Goal: Transaction & Acquisition: Purchase product/service

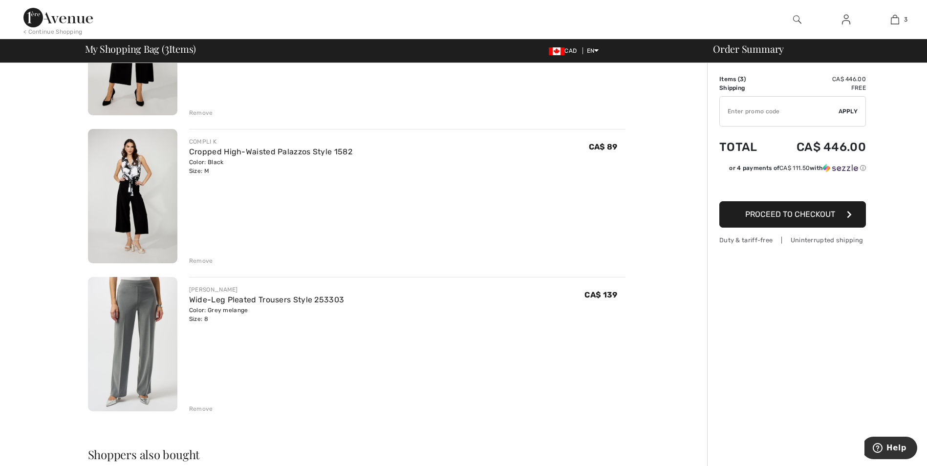
scroll to position [195, 0]
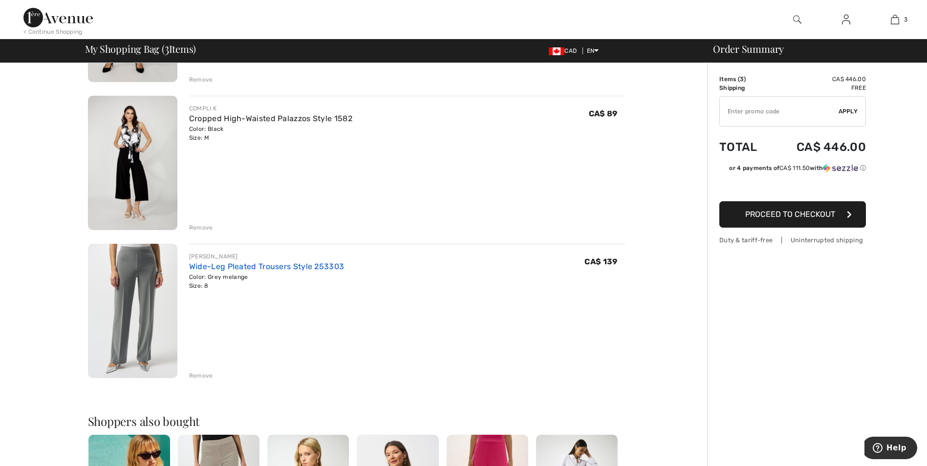
click at [306, 269] on link "Wide-Leg Pleated Trousers Style 253303" at bounding box center [266, 266] width 155 height 9
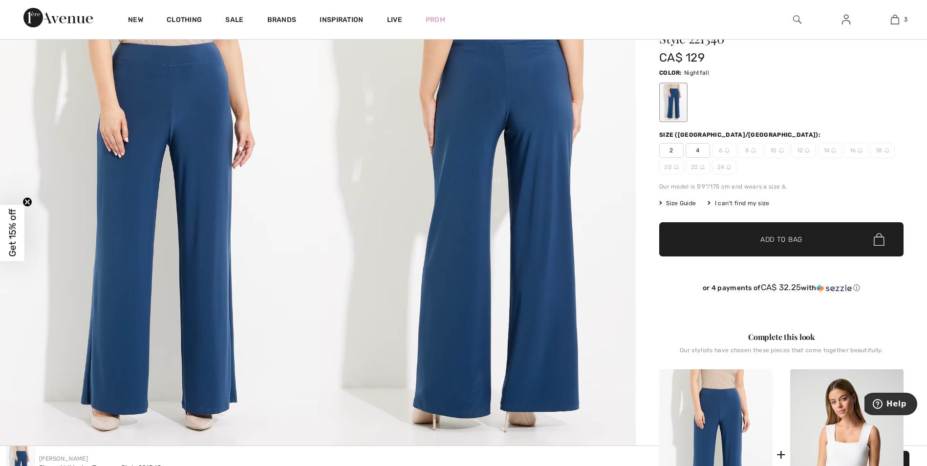
scroll to position [37, 0]
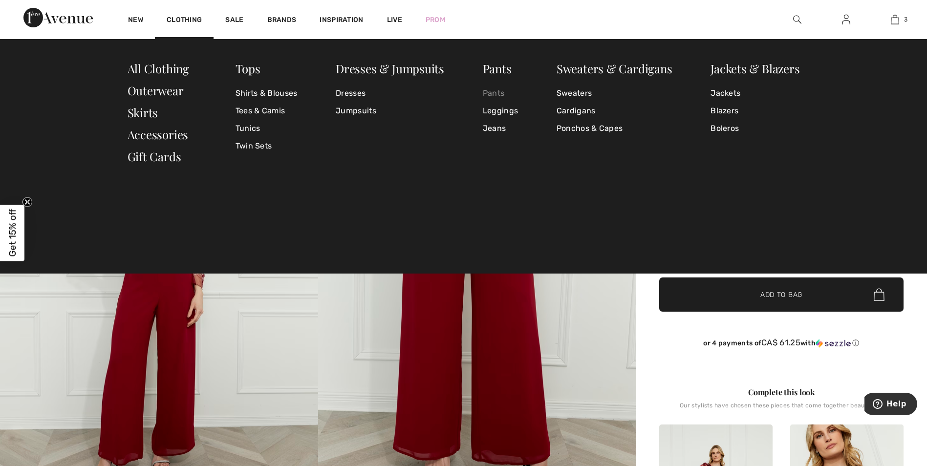
click at [492, 94] on link "Pants" at bounding box center [500, 94] width 35 height 18
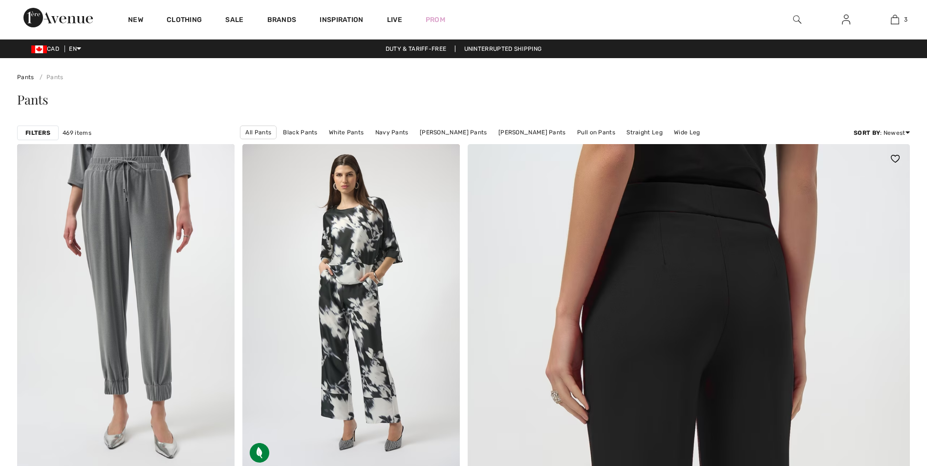
checkbox input "true"
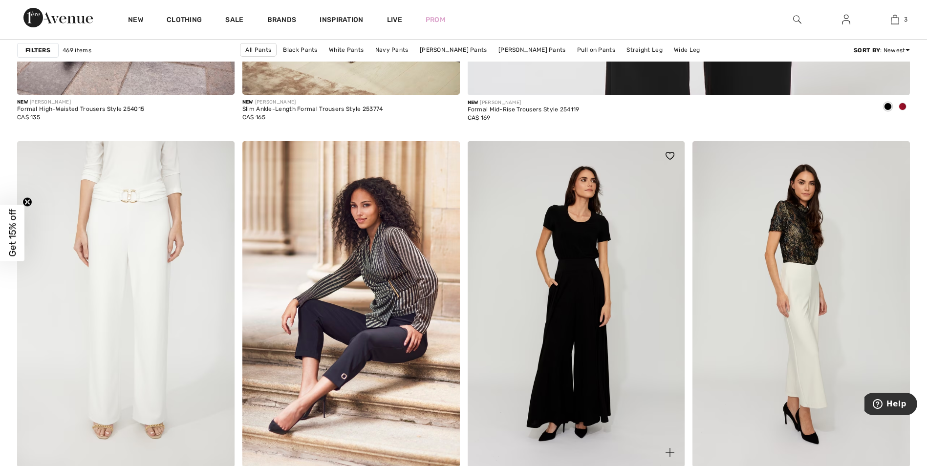
scroll to position [782, 0]
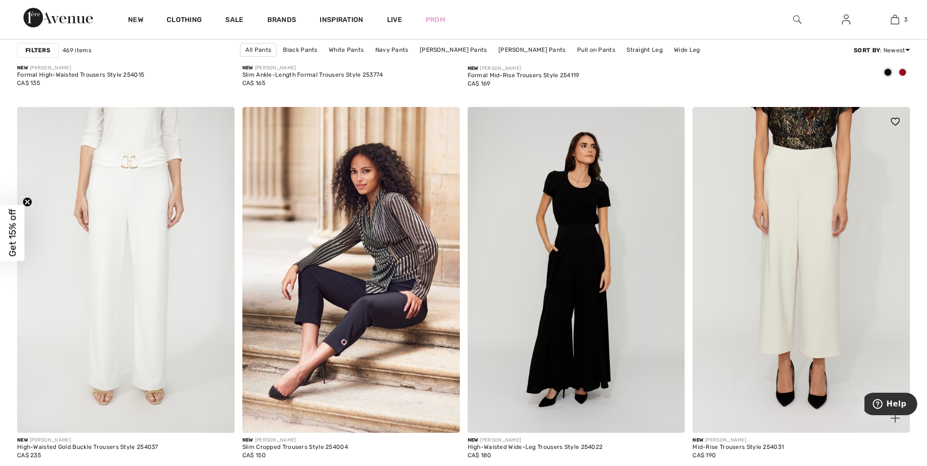
click at [803, 181] on img at bounding box center [800, 270] width 217 height 326
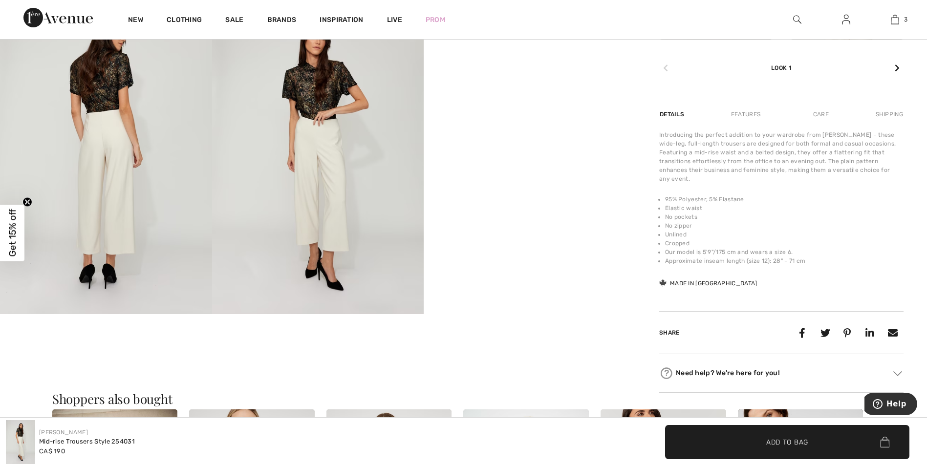
scroll to position [537, 0]
click at [111, 128] on img at bounding box center [106, 156] width 212 height 317
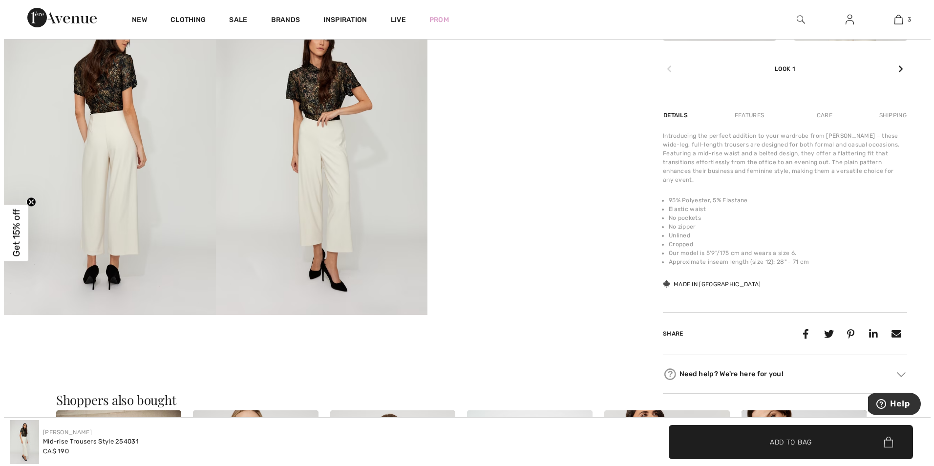
scroll to position [543, 0]
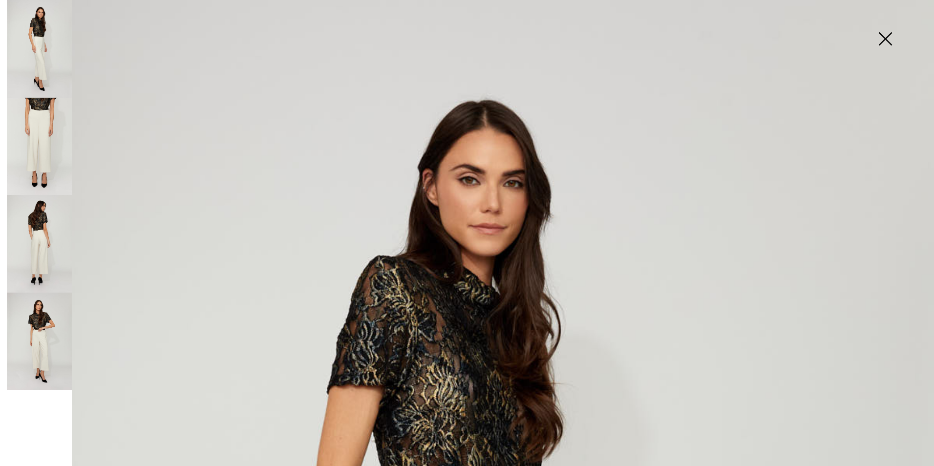
click at [41, 249] on img at bounding box center [39, 244] width 65 height 98
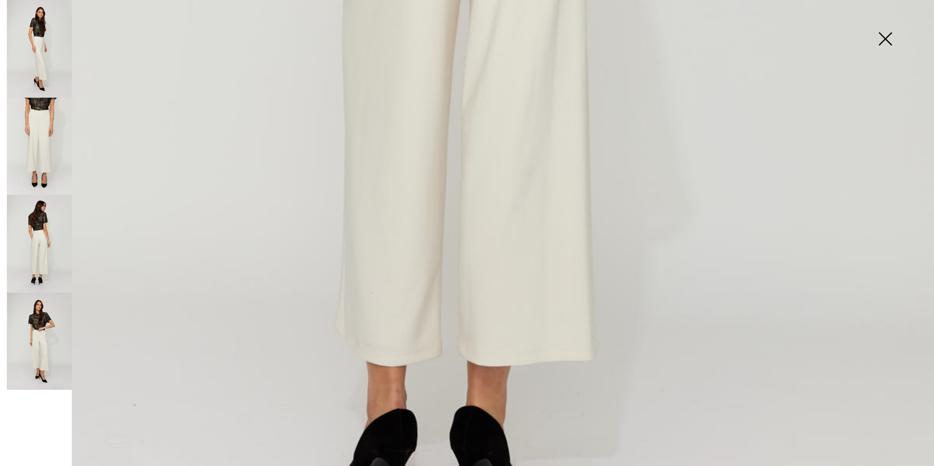
scroll to position [782, 0]
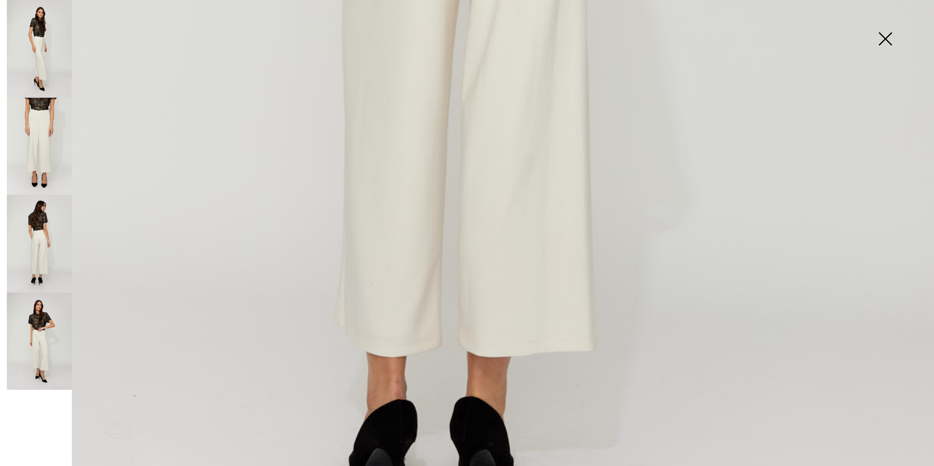
click at [890, 42] on img at bounding box center [885, 40] width 49 height 50
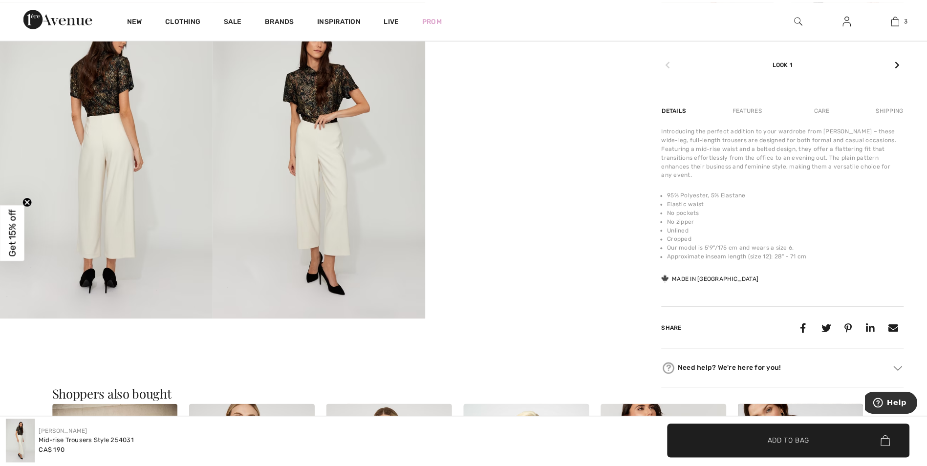
scroll to position [537, 0]
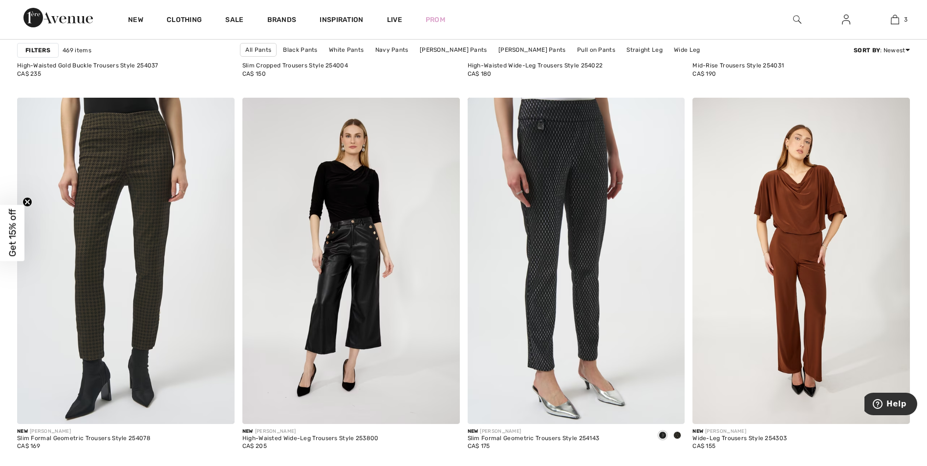
scroll to position [1233, 0]
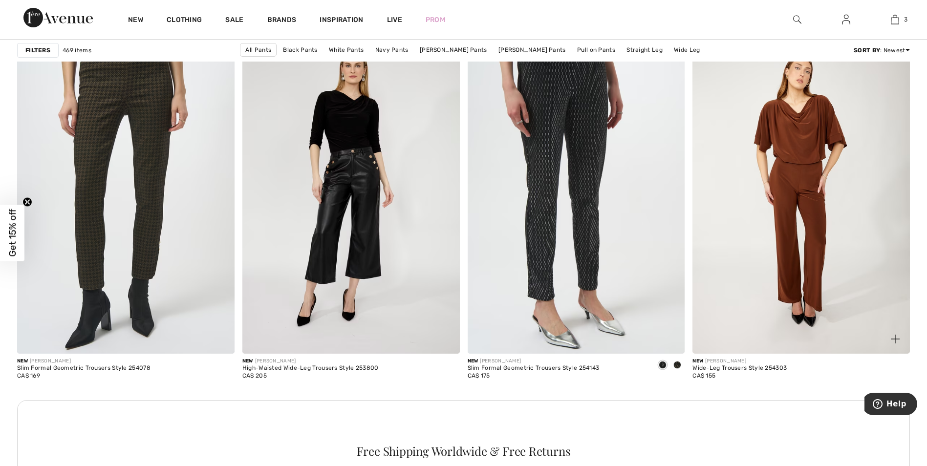
click at [806, 176] on img at bounding box center [800, 190] width 217 height 326
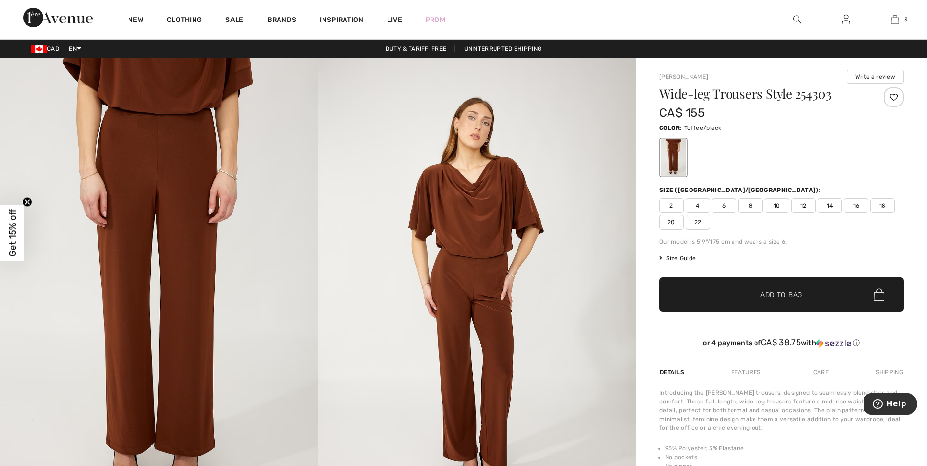
click at [180, 148] on img at bounding box center [159, 296] width 318 height 477
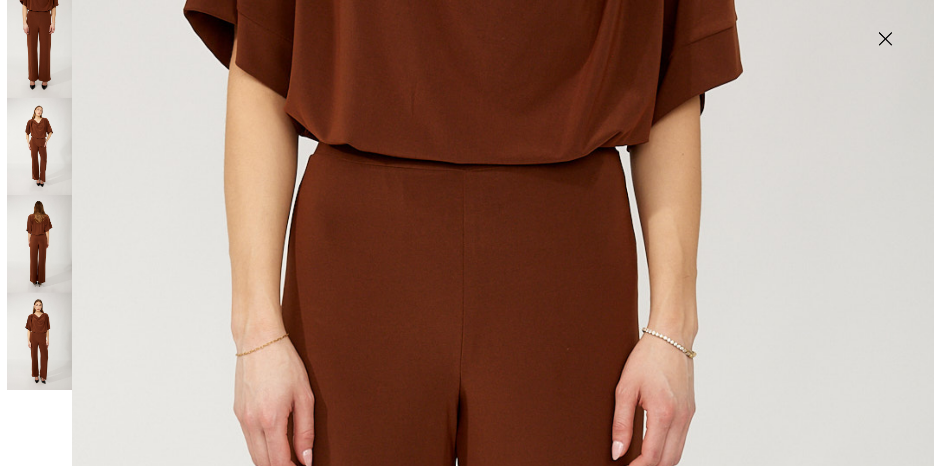
click at [48, 146] on img at bounding box center [39, 147] width 65 height 98
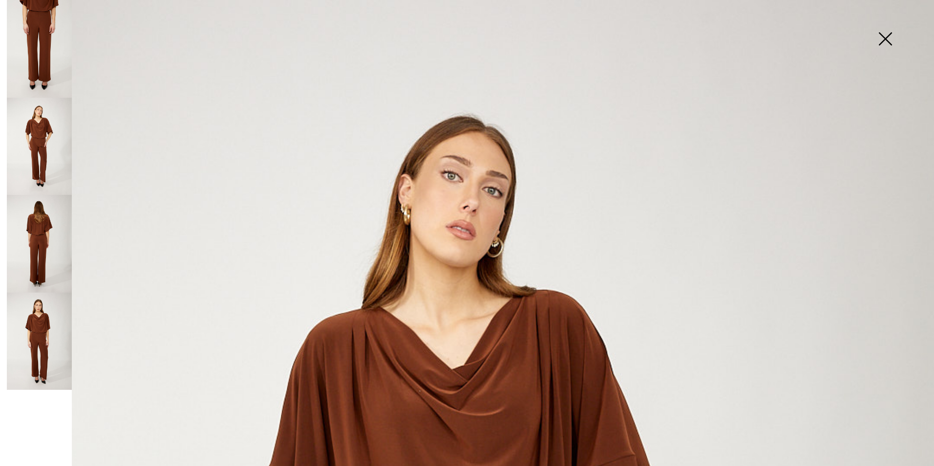
click at [31, 247] on img at bounding box center [39, 244] width 65 height 98
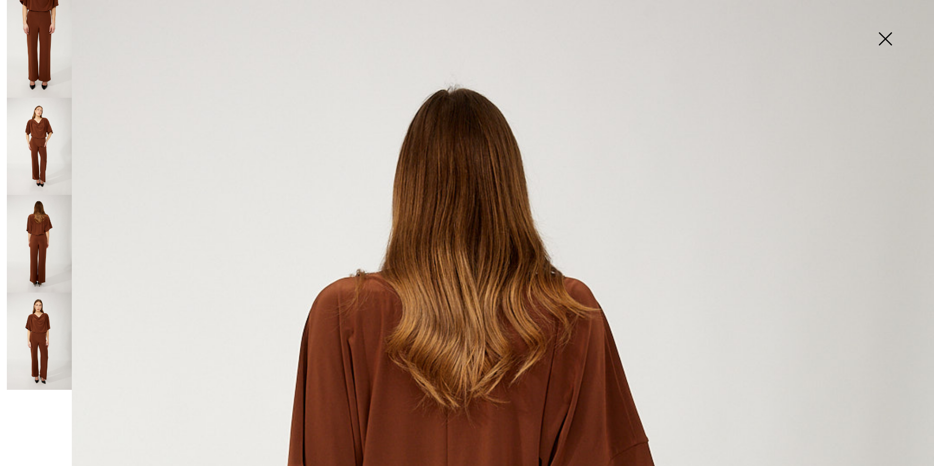
click at [34, 21] on img at bounding box center [39, 49] width 65 height 98
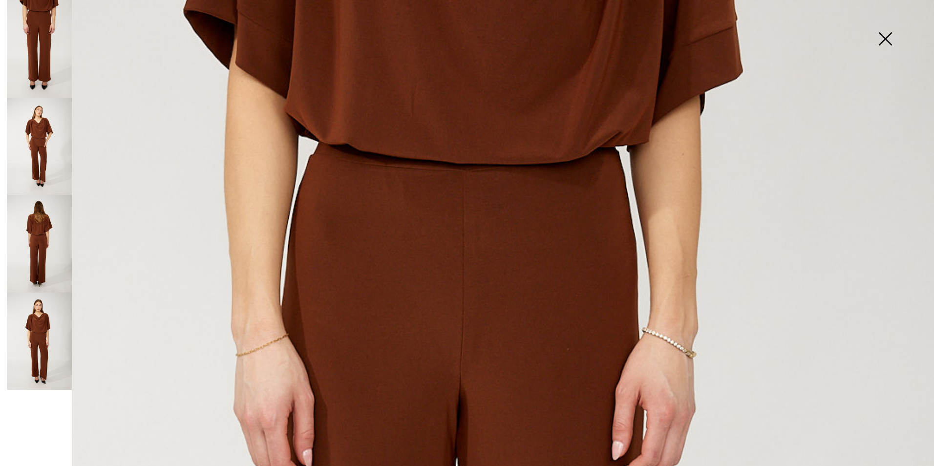
click at [888, 37] on img at bounding box center [885, 40] width 49 height 50
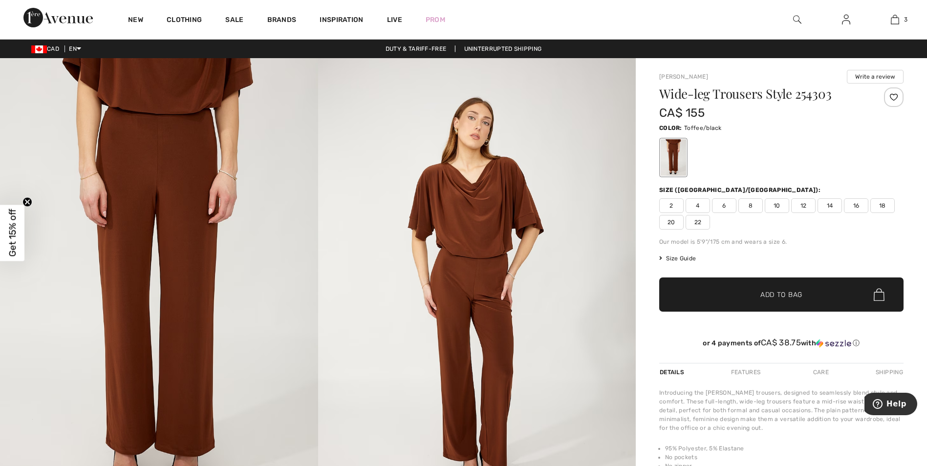
click at [839, 245] on div "Our model is 5'9"/175 cm and wears a size 6." at bounding box center [781, 241] width 244 height 9
click at [747, 204] on span "8" at bounding box center [750, 205] width 24 height 15
click at [779, 297] on span "Add to Bag" at bounding box center [781, 295] width 42 height 10
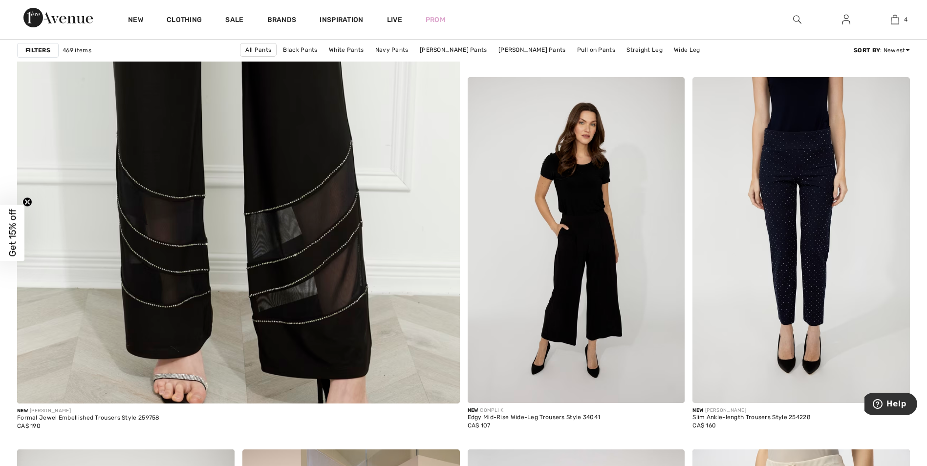
scroll to position [3370, 0]
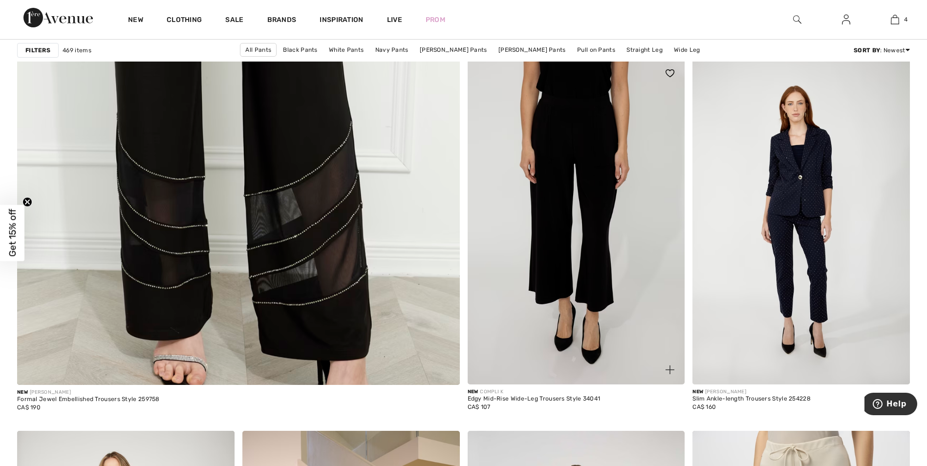
click at [561, 125] on img at bounding box center [575, 222] width 217 height 326
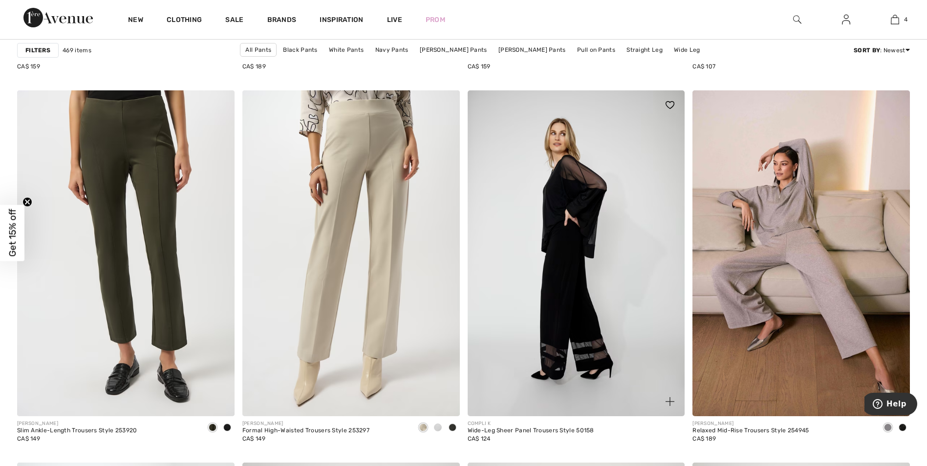
scroll to position [4982, 0]
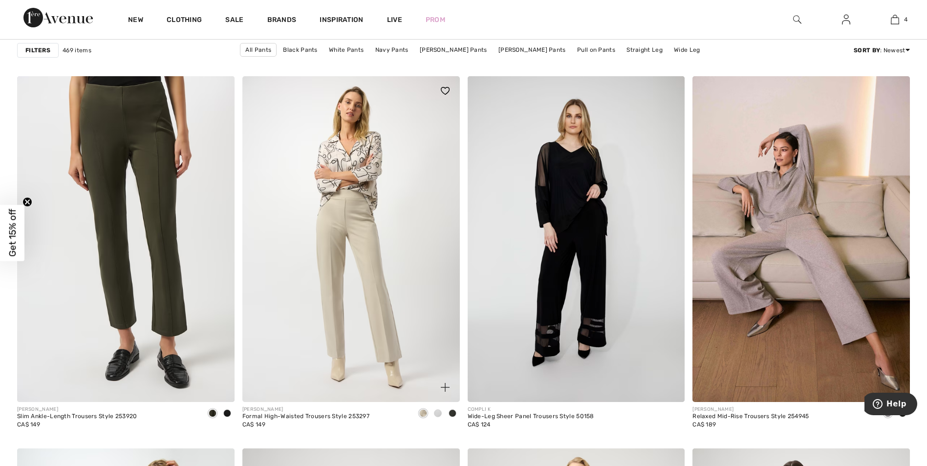
click at [364, 209] on img at bounding box center [350, 239] width 217 height 326
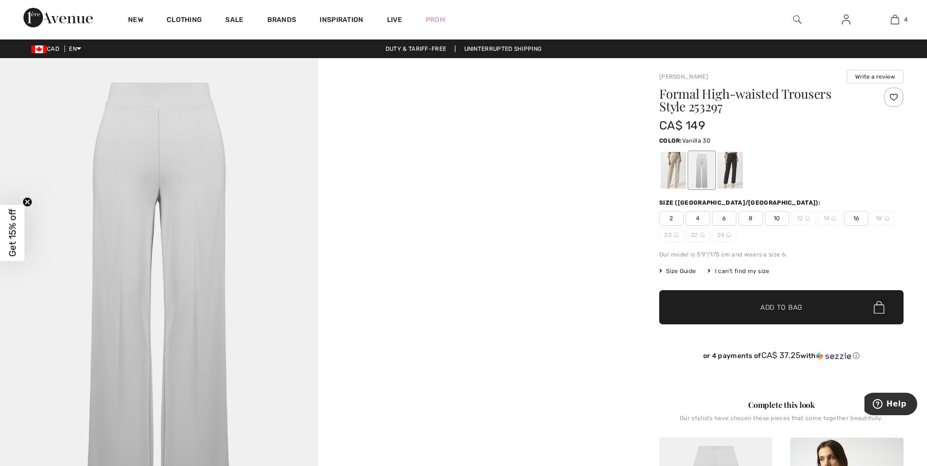
click at [703, 165] on div at bounding box center [701, 170] width 25 height 37
click at [674, 166] on div at bounding box center [672, 170] width 25 height 37
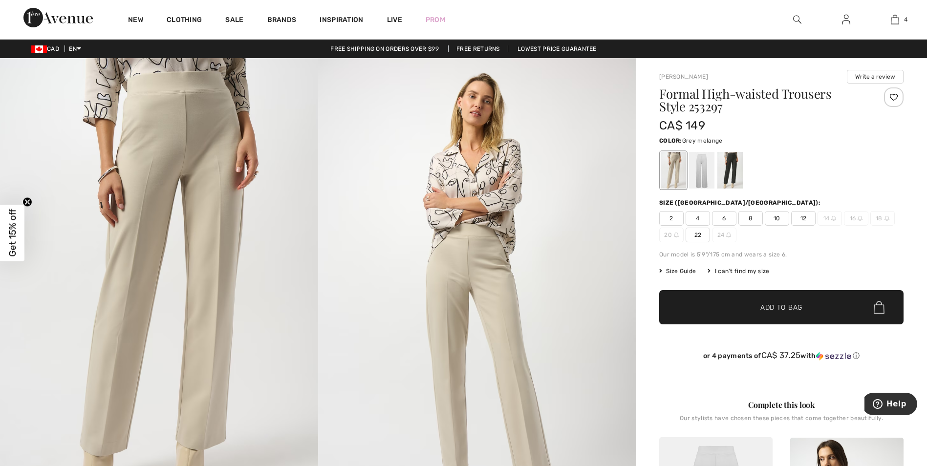
click at [732, 168] on div at bounding box center [729, 170] width 25 height 37
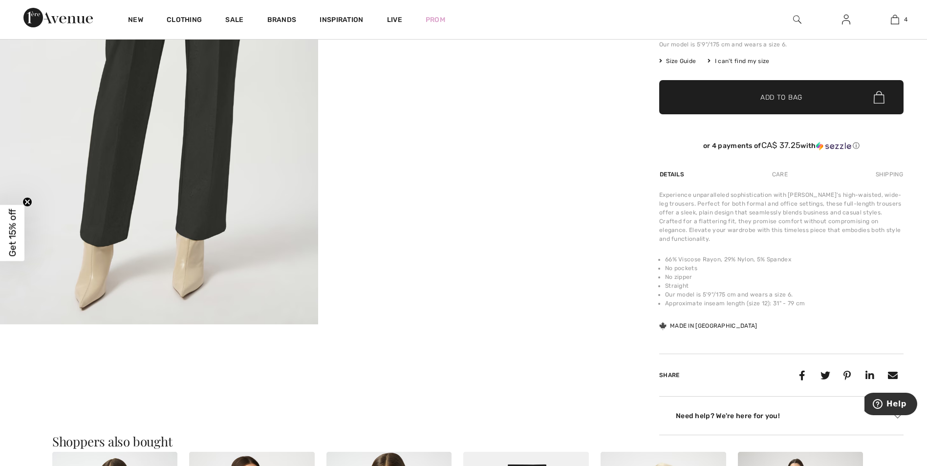
scroll to position [232, 0]
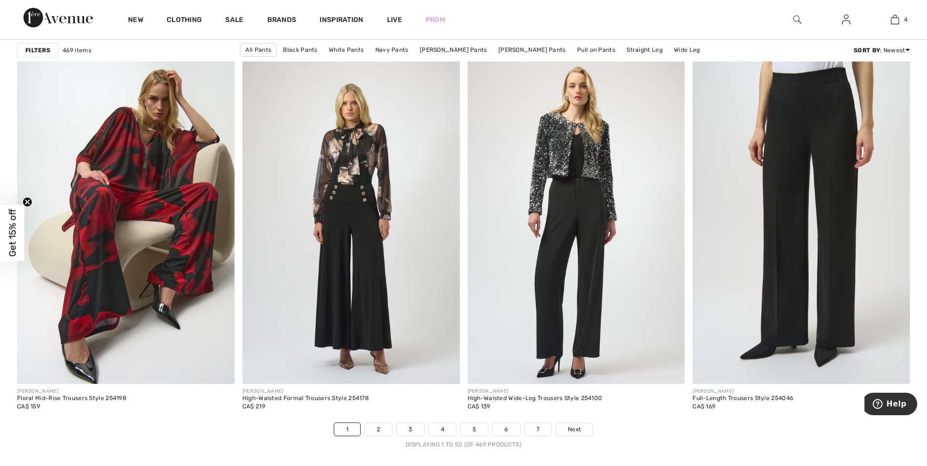
scroll to position [5470, 0]
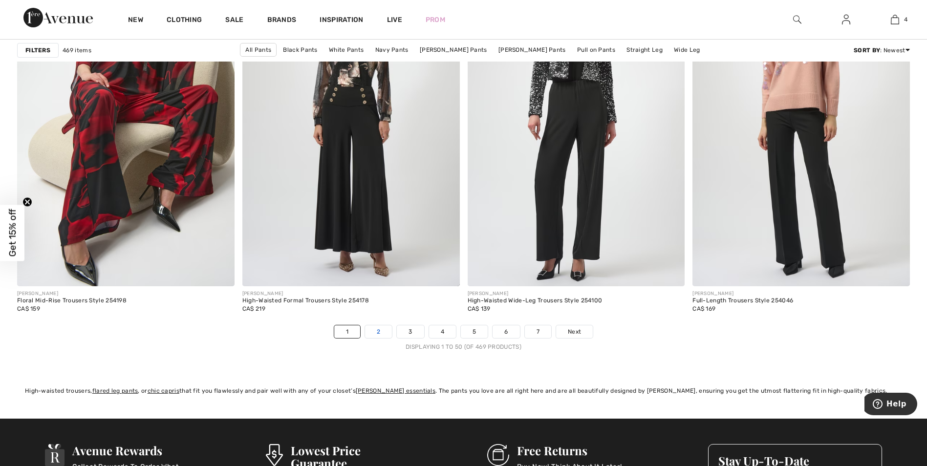
click at [378, 329] on link "2" at bounding box center [378, 331] width 27 height 13
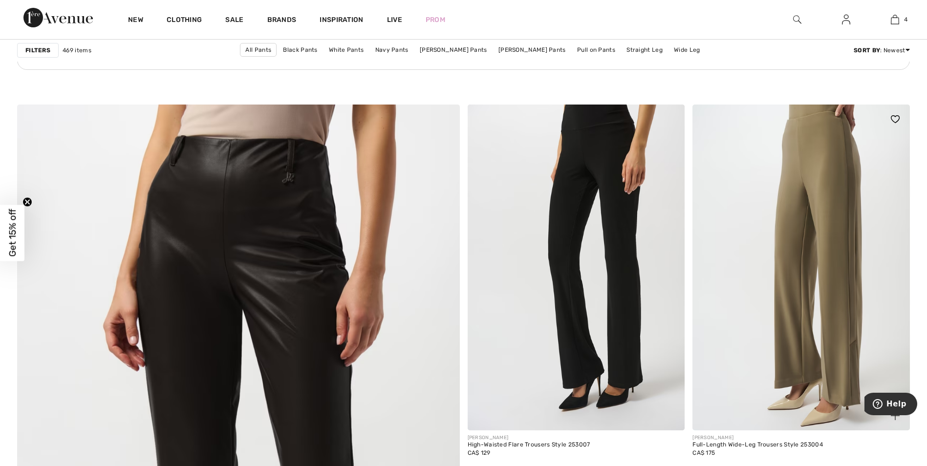
scroll to position [2943, 0]
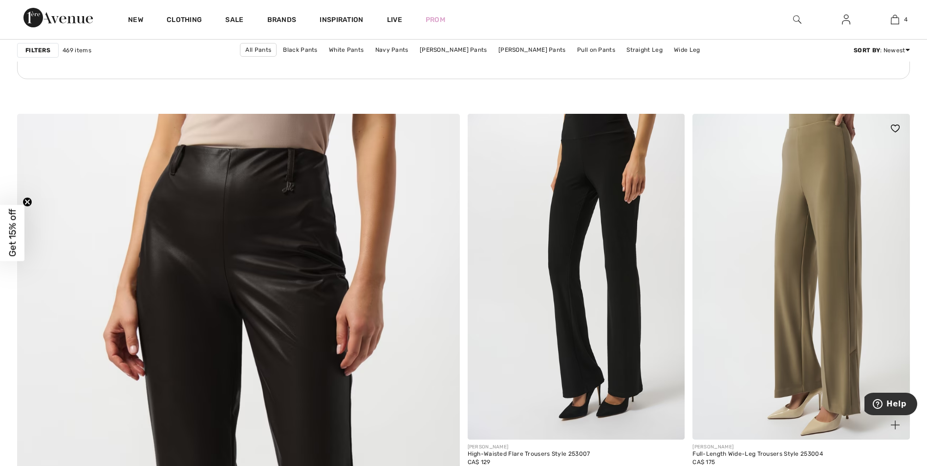
click at [828, 199] on img at bounding box center [800, 277] width 217 height 326
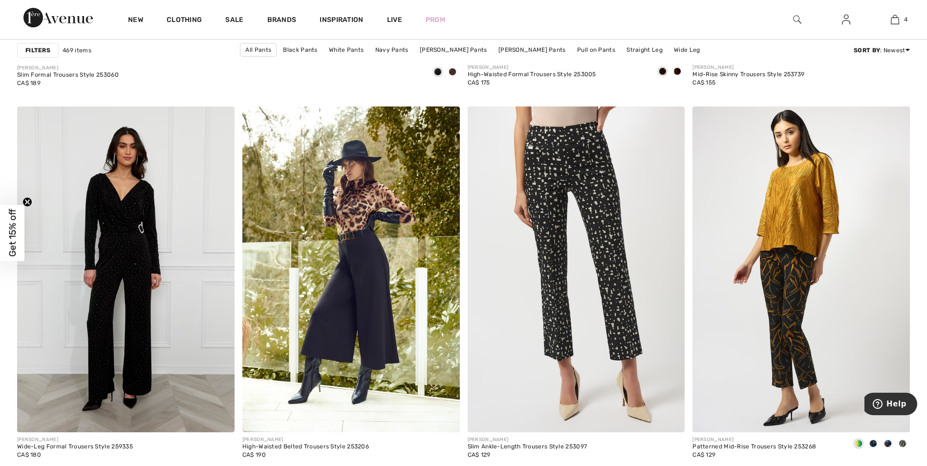
scroll to position [3737, 0]
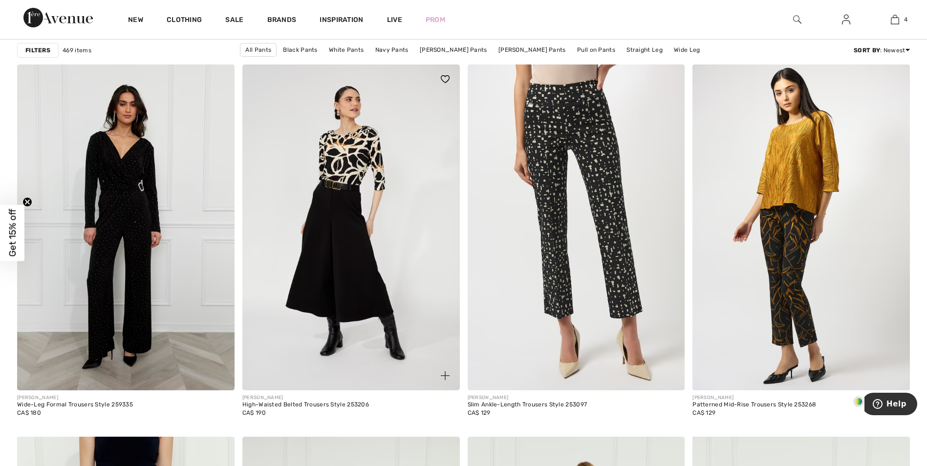
click at [347, 195] on img at bounding box center [350, 227] width 217 height 326
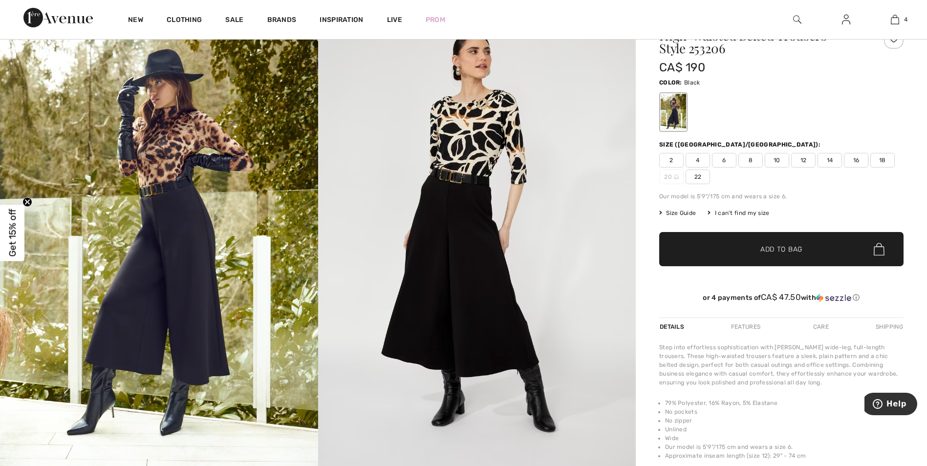
scroll to position [12, 0]
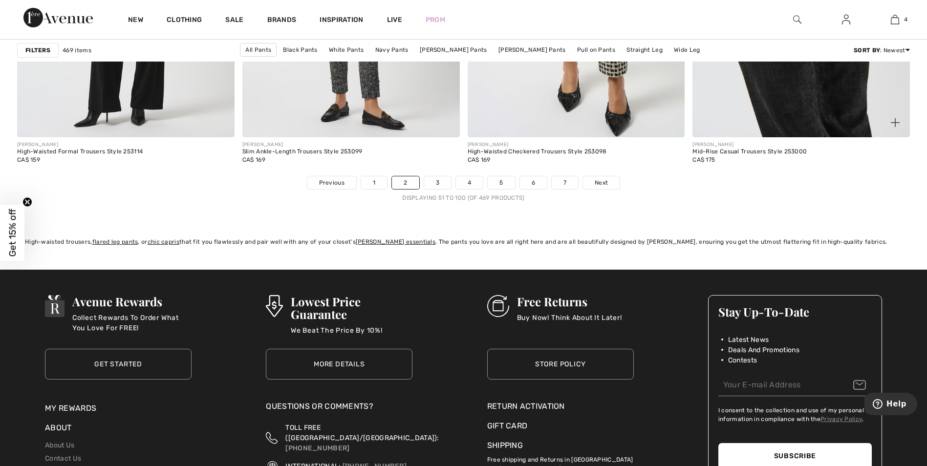
scroll to position [5641, 0]
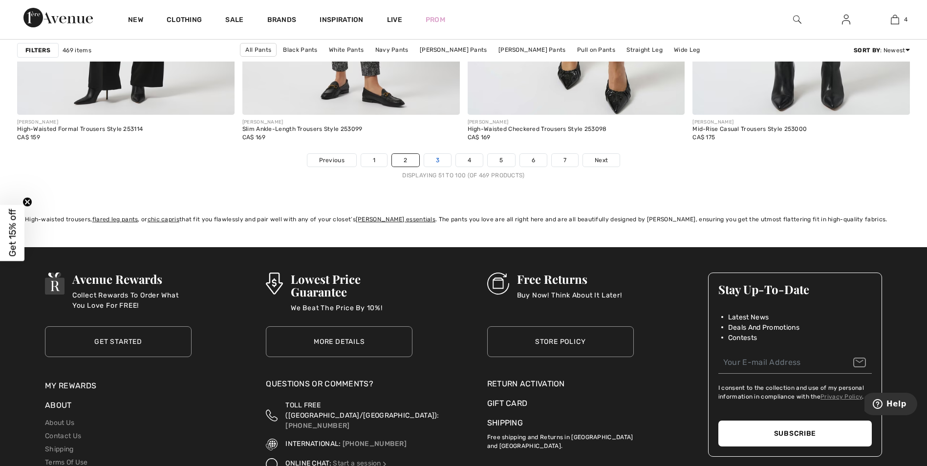
click at [439, 155] on link "3" at bounding box center [437, 160] width 27 height 13
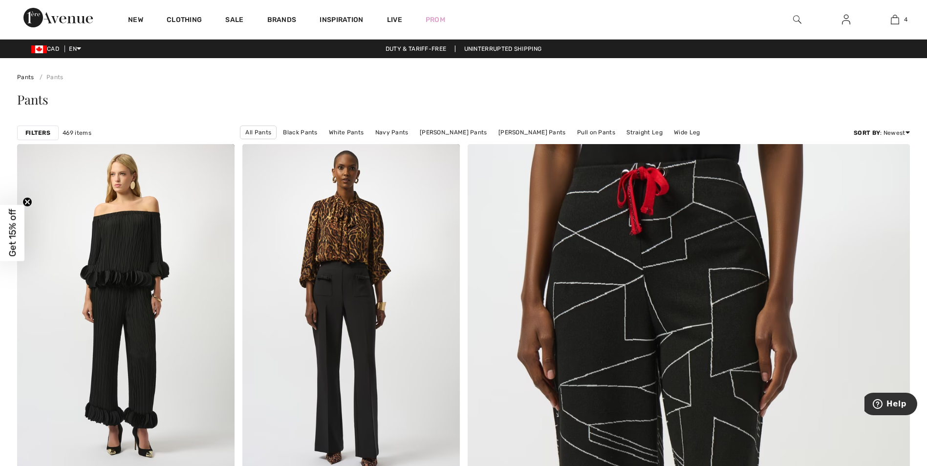
click at [796, 18] on img at bounding box center [797, 20] width 8 height 12
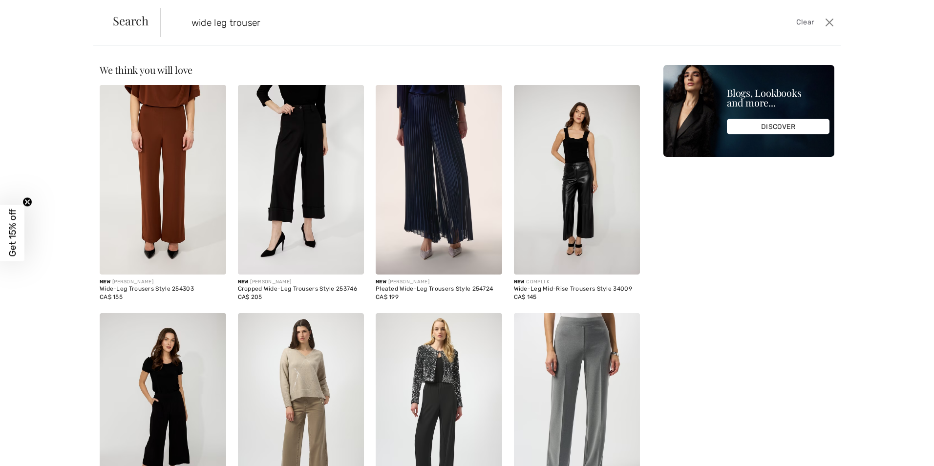
type input "wide leg trouser"
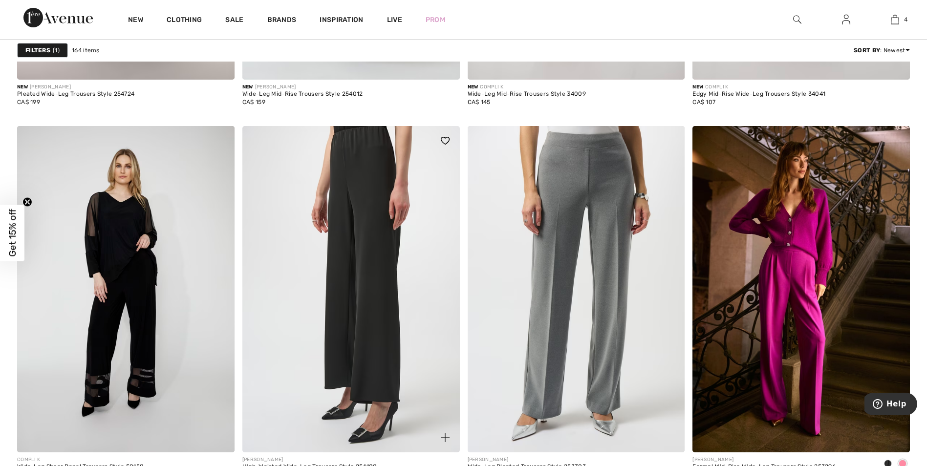
scroll to position [1123, 0]
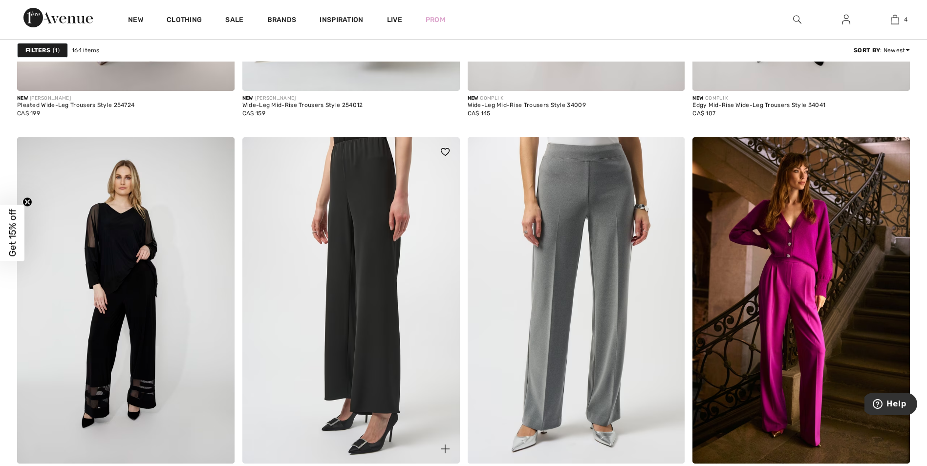
click at [369, 155] on img at bounding box center [350, 300] width 217 height 326
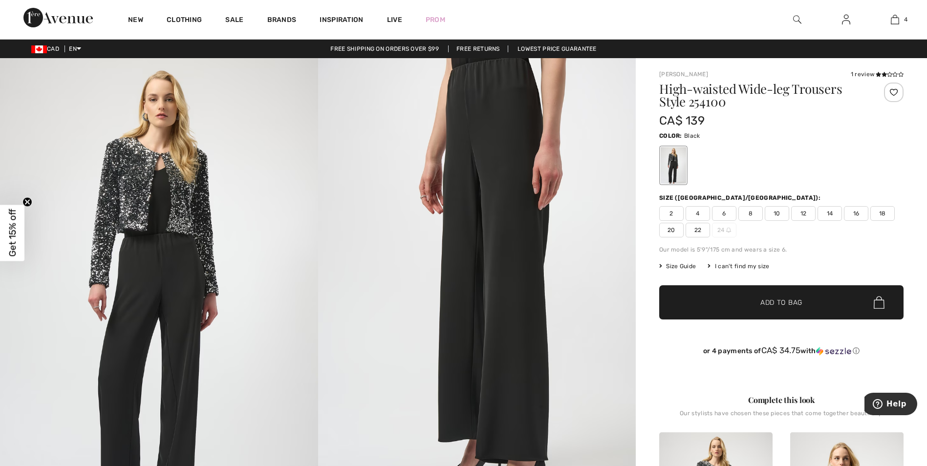
click at [750, 211] on span "8" at bounding box center [750, 213] width 24 height 15
click at [797, 302] on span "Add to Bag" at bounding box center [781, 302] width 42 height 10
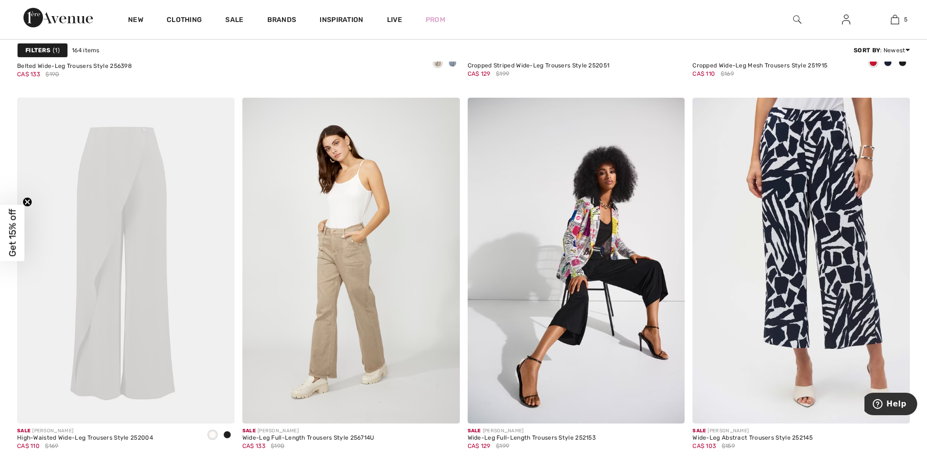
scroll to position [3737, 0]
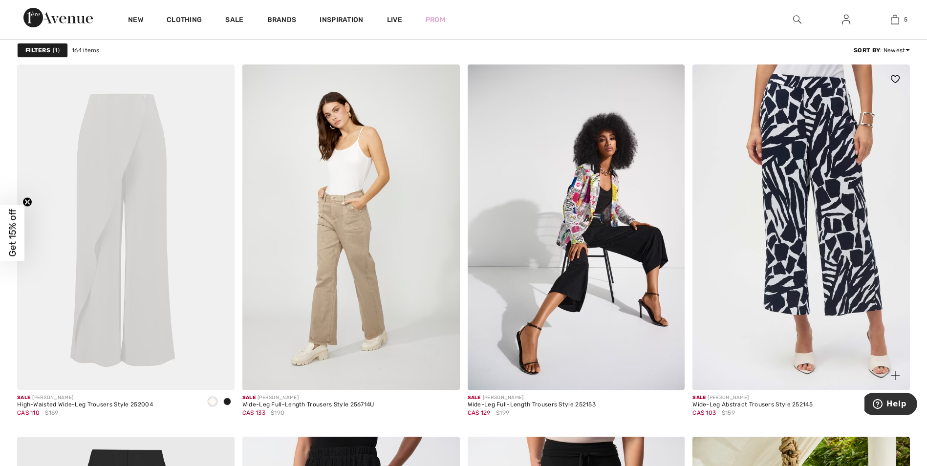
click at [810, 187] on img at bounding box center [800, 227] width 217 height 326
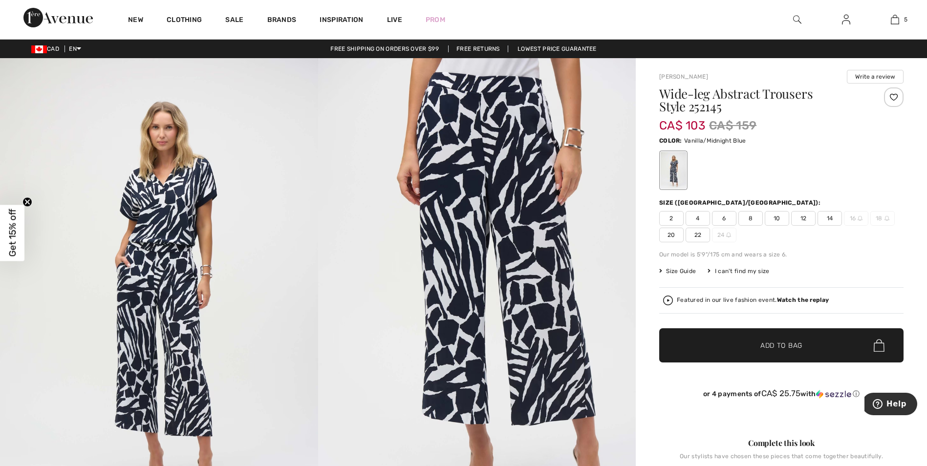
click at [748, 219] on span "8" at bounding box center [750, 218] width 24 height 15
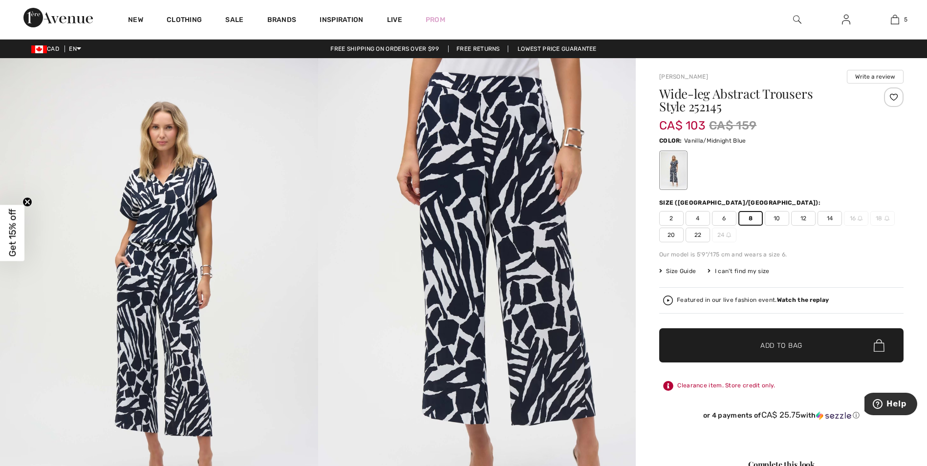
click at [803, 339] on span "✔ Added to Bag Add to Bag" at bounding box center [781, 345] width 244 height 34
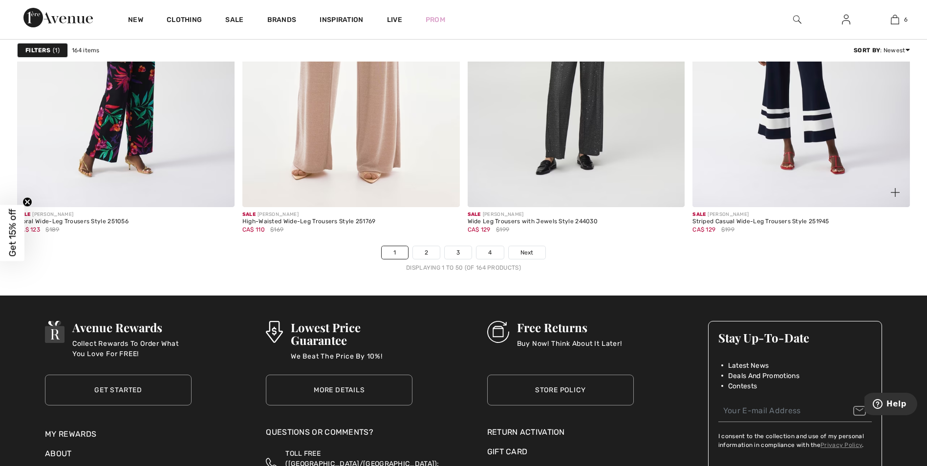
scroll to position [5556, 0]
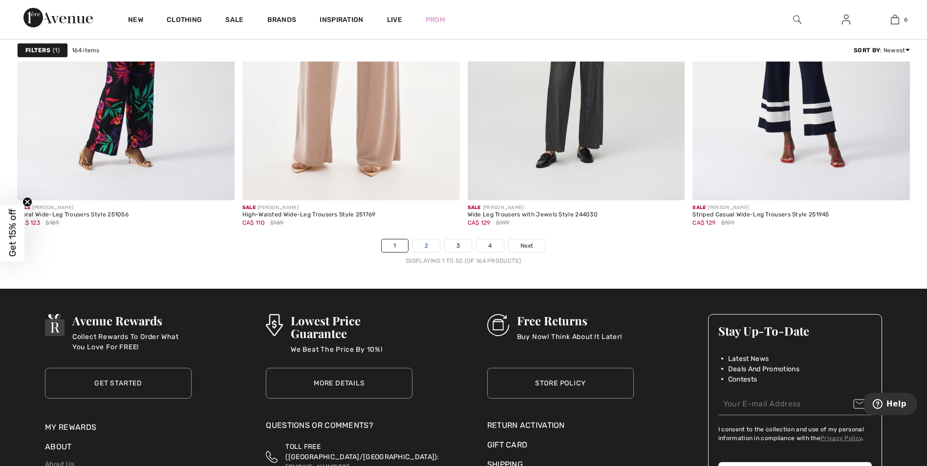
click at [431, 244] on link "2" at bounding box center [426, 245] width 27 height 13
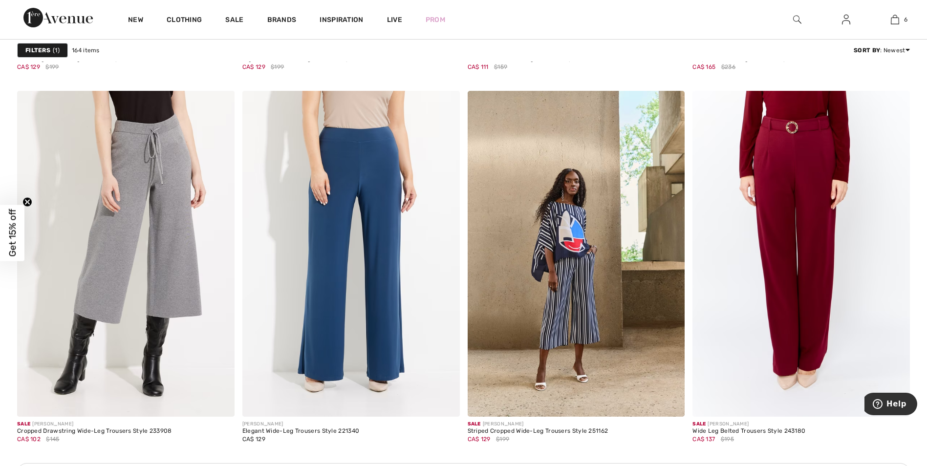
scroll to position [2442, 0]
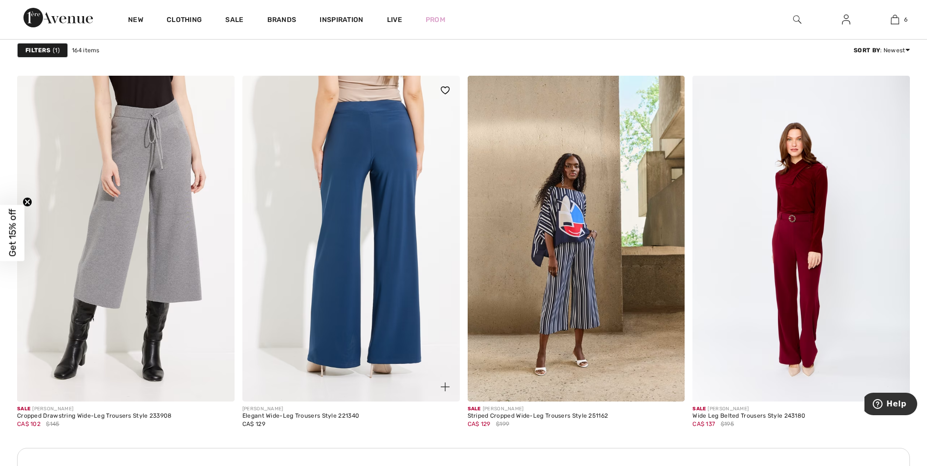
click at [379, 147] on img at bounding box center [350, 239] width 217 height 326
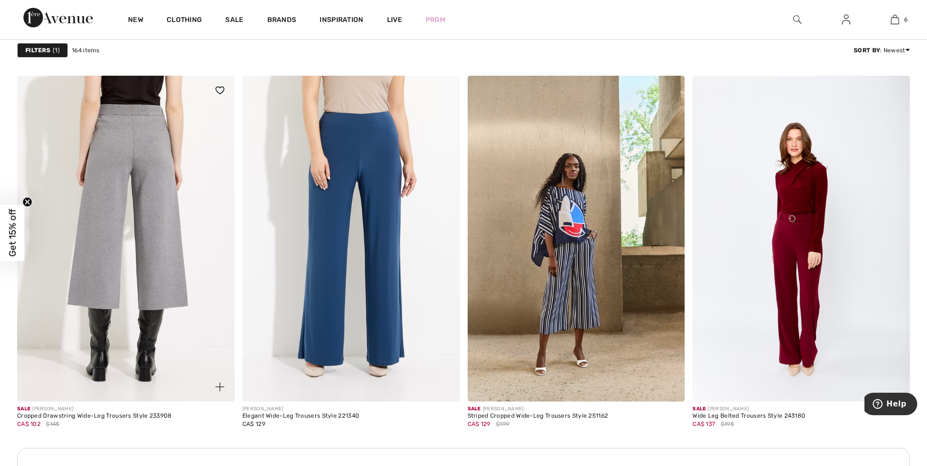
click at [147, 189] on img at bounding box center [125, 239] width 217 height 326
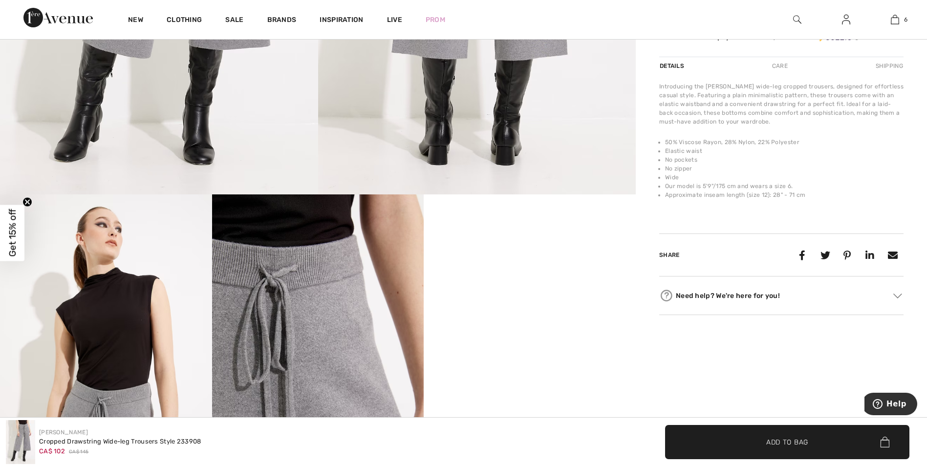
scroll to position [317, 0]
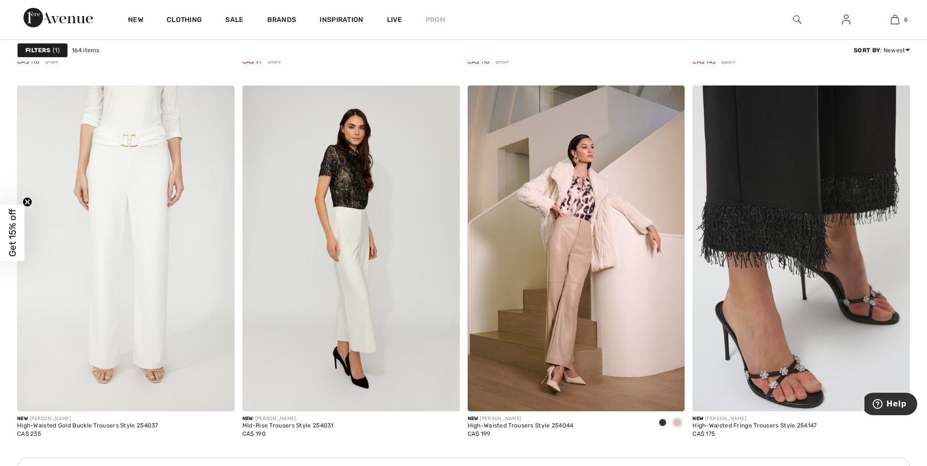
scroll to position [4140, 0]
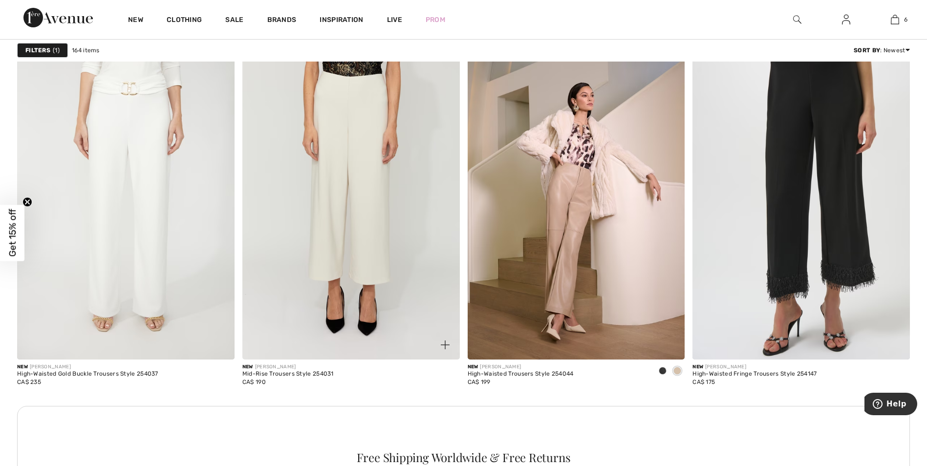
click at [370, 117] on img at bounding box center [350, 197] width 217 height 326
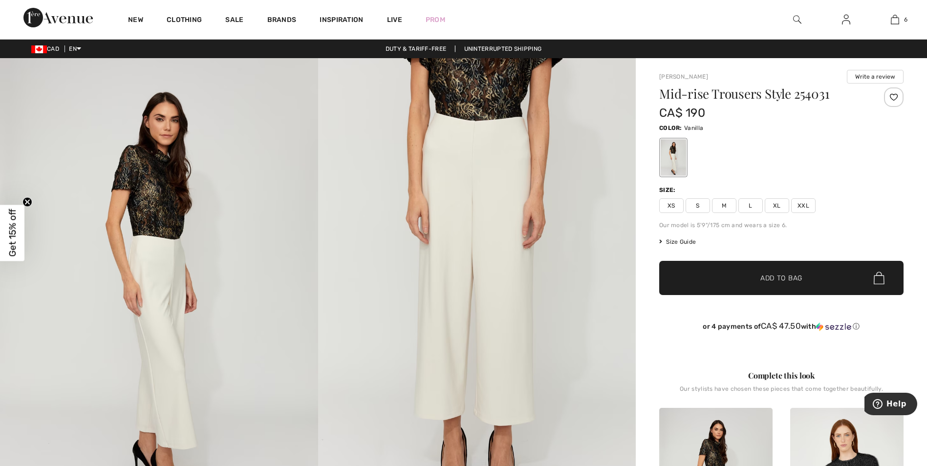
click at [718, 205] on span "M" at bounding box center [724, 205] width 24 height 15
click at [733, 277] on span "✔ Added to Bag Add to Bag" at bounding box center [781, 278] width 244 height 34
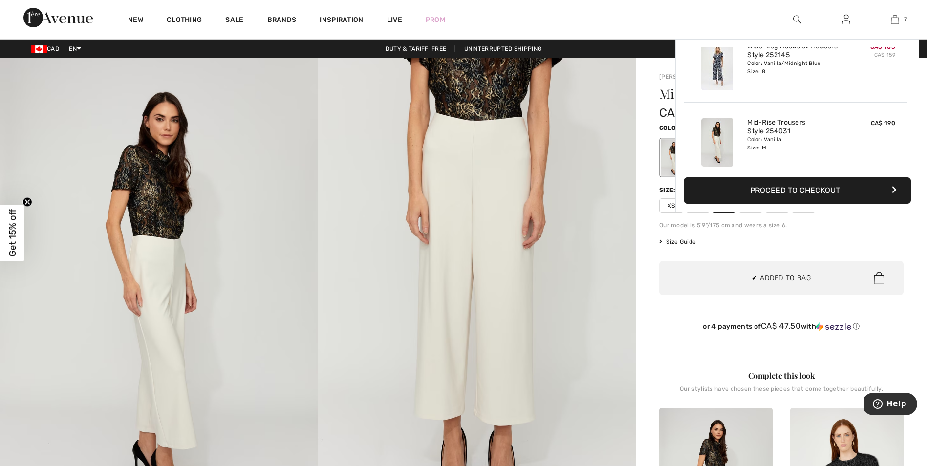
scroll to position [411, 0]
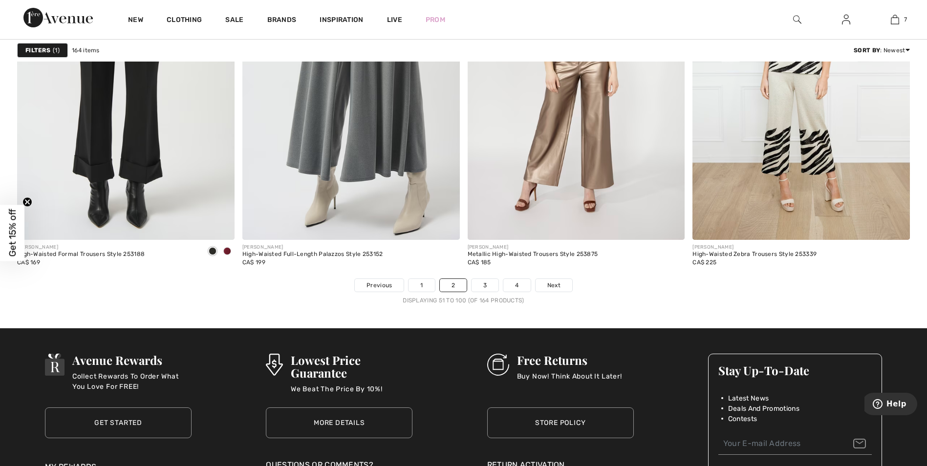
scroll to position [5519, 0]
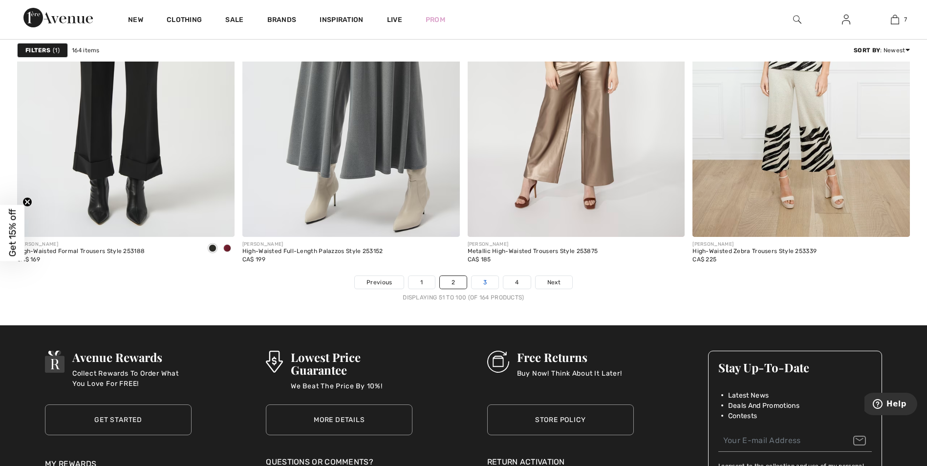
click at [488, 281] on link "3" at bounding box center [484, 282] width 27 height 13
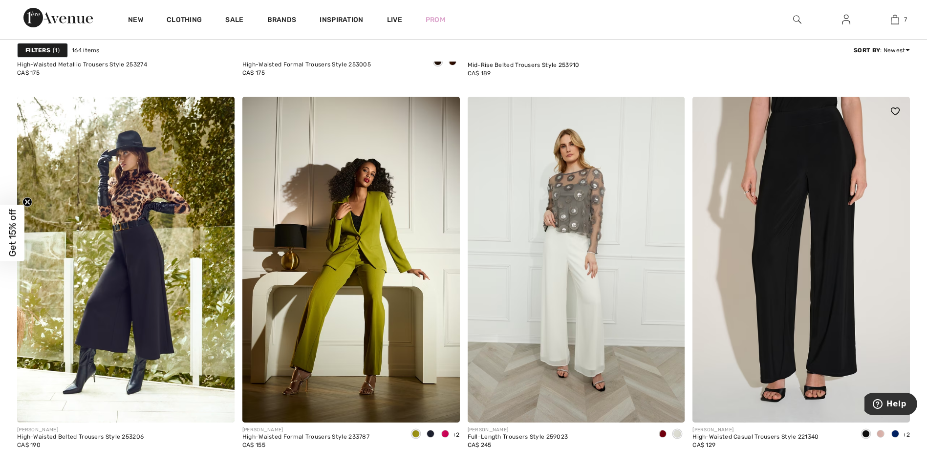
scroll to position [782, 0]
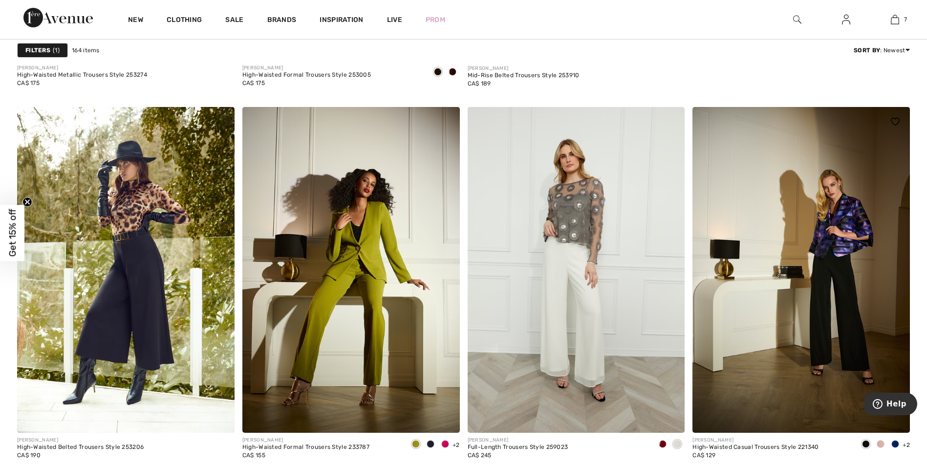
click at [876, 444] on span at bounding box center [880, 444] width 8 height 8
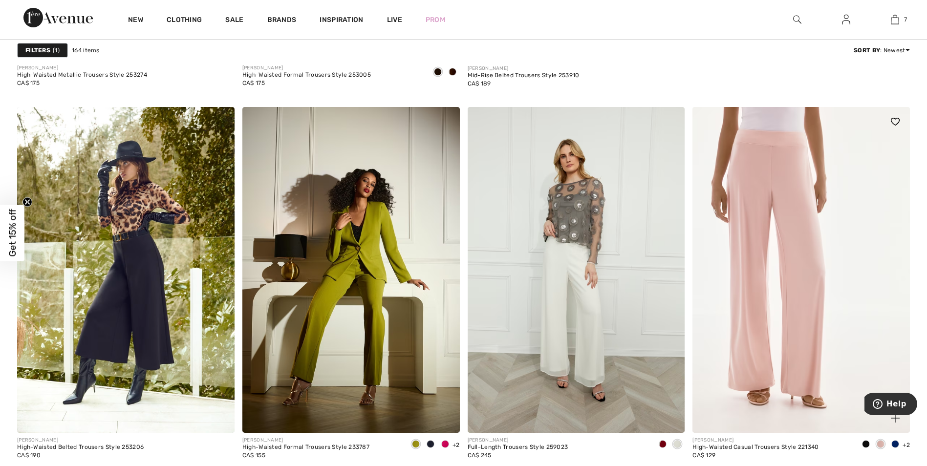
click at [892, 445] on span at bounding box center [895, 444] width 8 height 8
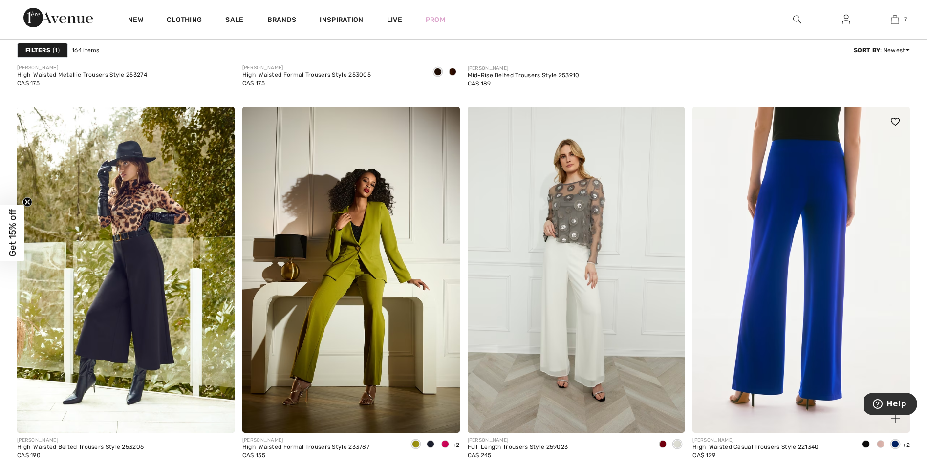
click at [816, 229] on img at bounding box center [800, 270] width 217 height 326
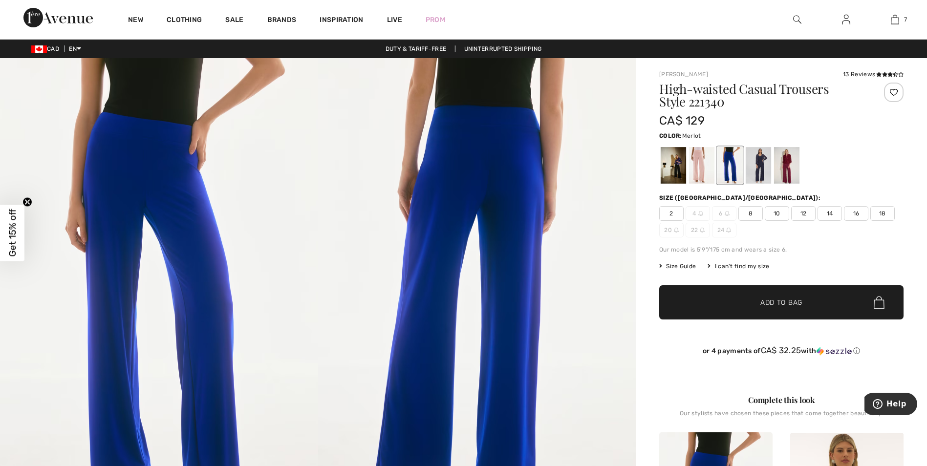
click at [786, 165] on div at bounding box center [786, 165] width 25 height 37
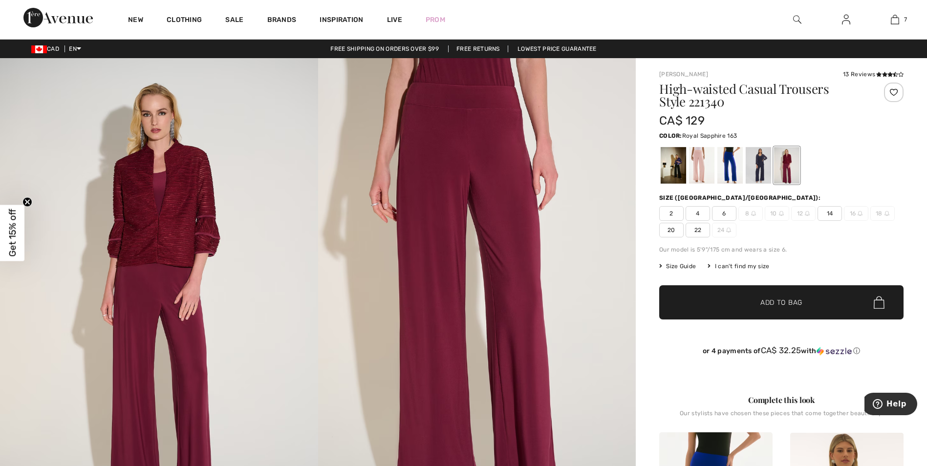
click at [728, 165] on div at bounding box center [729, 165] width 25 height 37
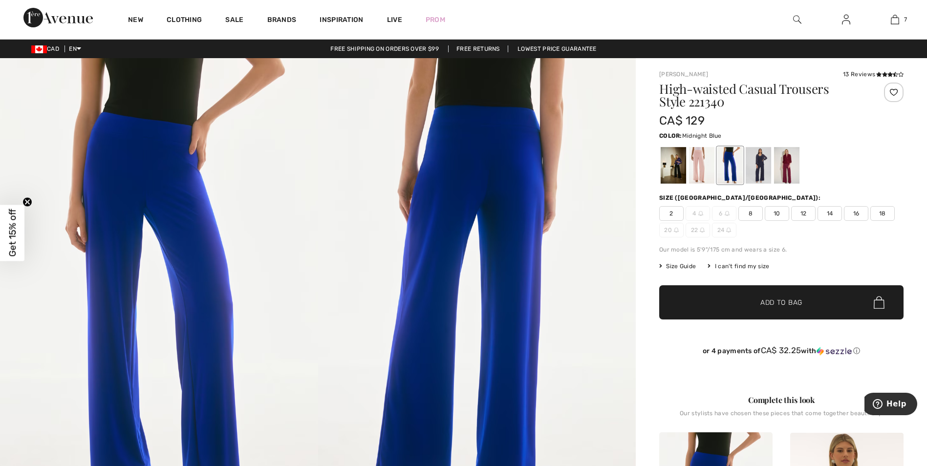
click at [760, 166] on div at bounding box center [757, 165] width 25 height 37
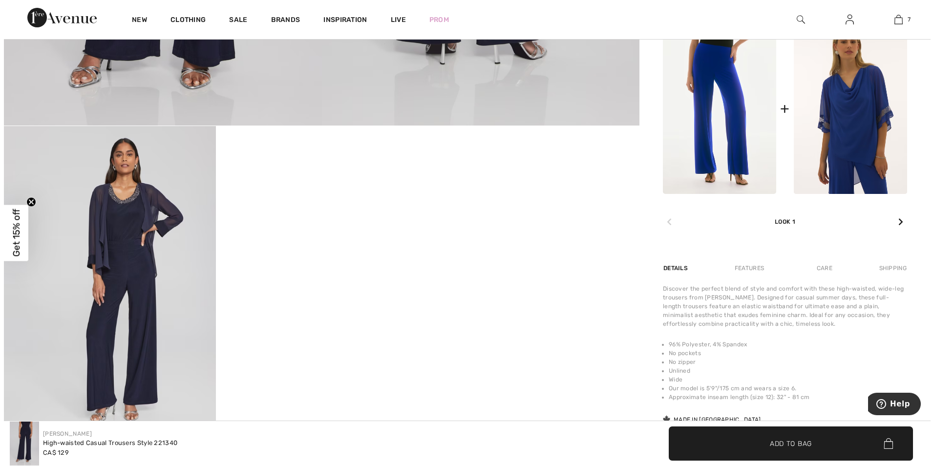
scroll to position [440, 0]
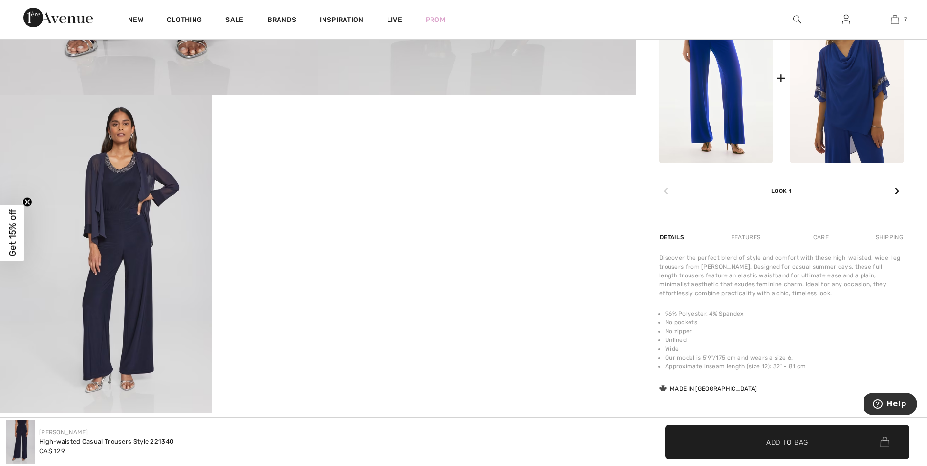
click at [123, 226] on img at bounding box center [106, 253] width 212 height 317
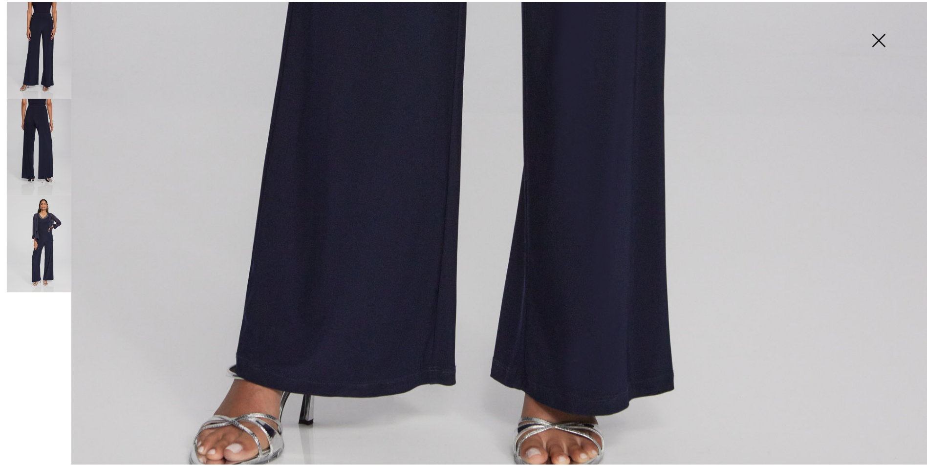
scroll to position [830, 0]
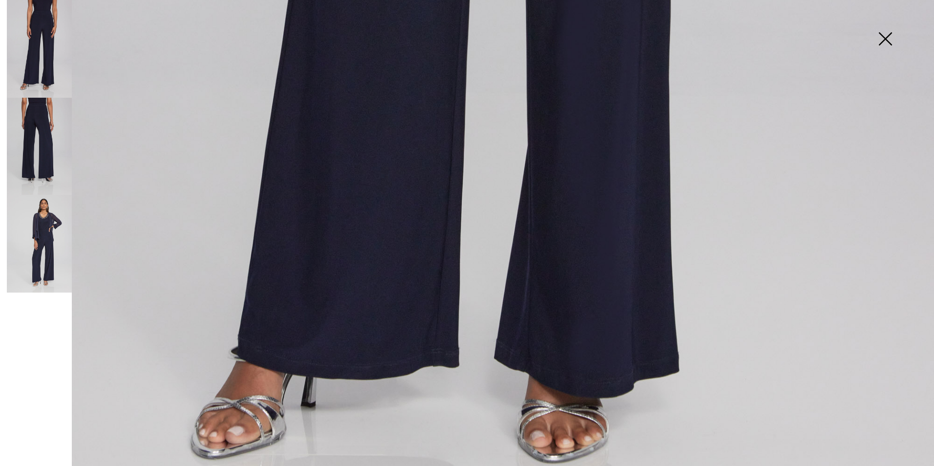
click at [886, 33] on img at bounding box center [885, 40] width 49 height 50
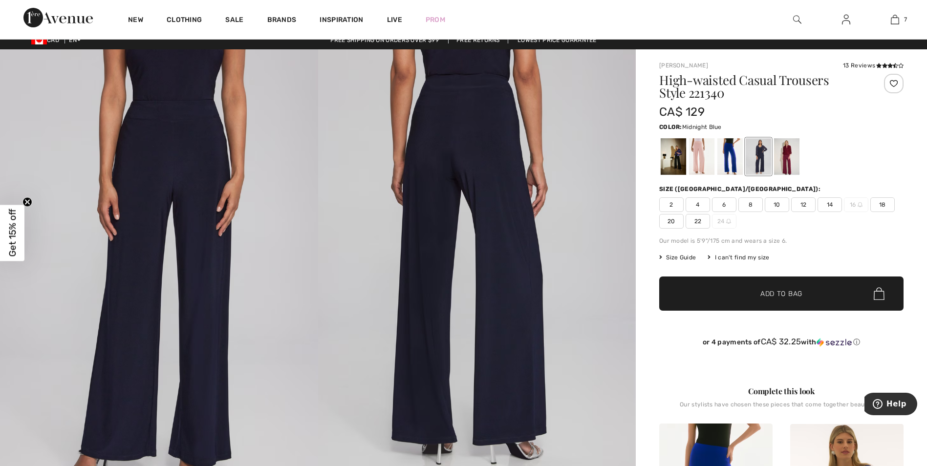
scroll to position [0, 0]
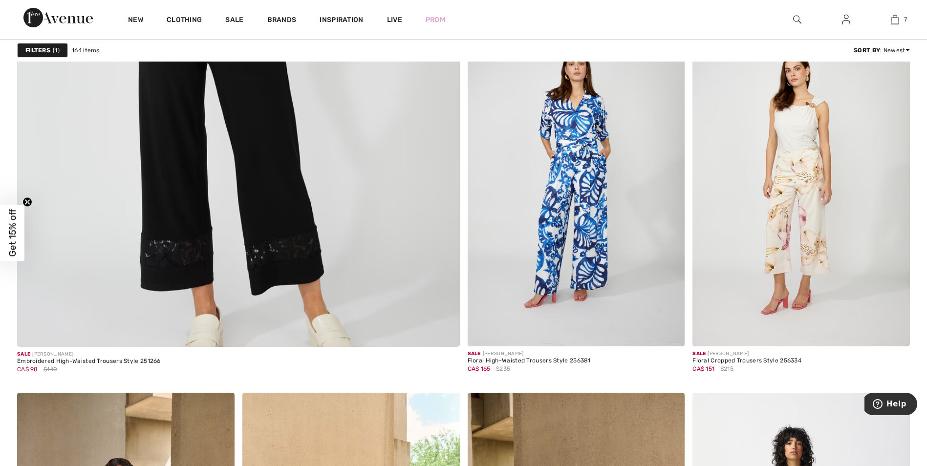
scroll to position [3419, 0]
